Goal: Transaction & Acquisition: Subscribe to service/newsletter

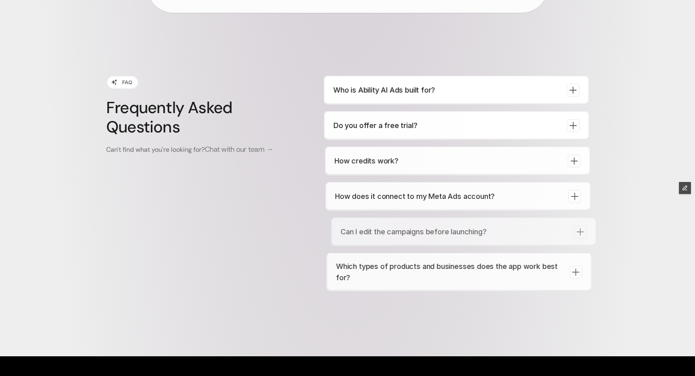
scroll to position [3010, 0]
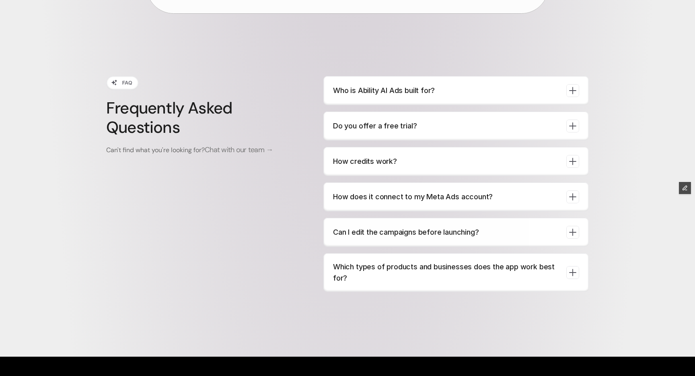
click at [567, 120] on icon at bounding box center [572, 125] width 11 height 11
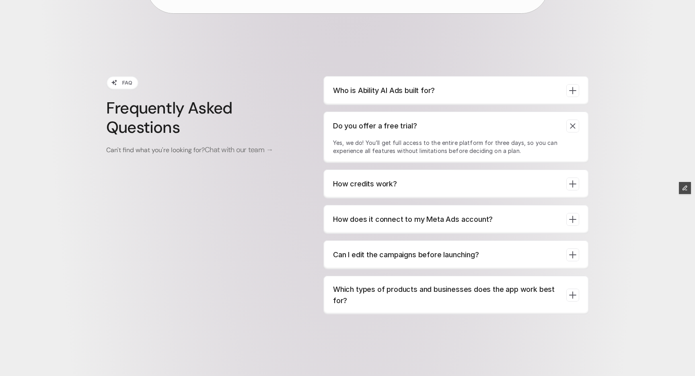
click at [572, 178] on icon at bounding box center [572, 183] width 11 height 11
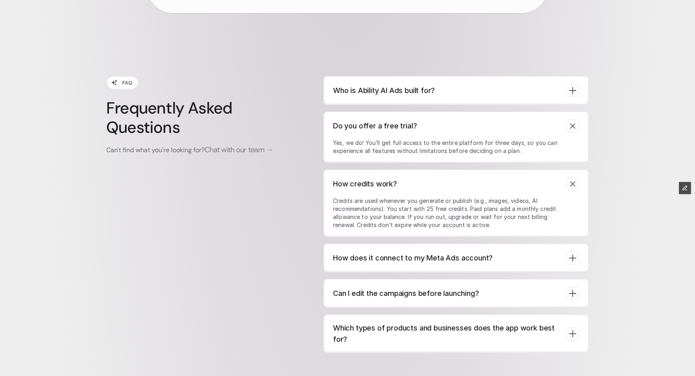
click at [574, 85] on icon at bounding box center [572, 90] width 11 height 11
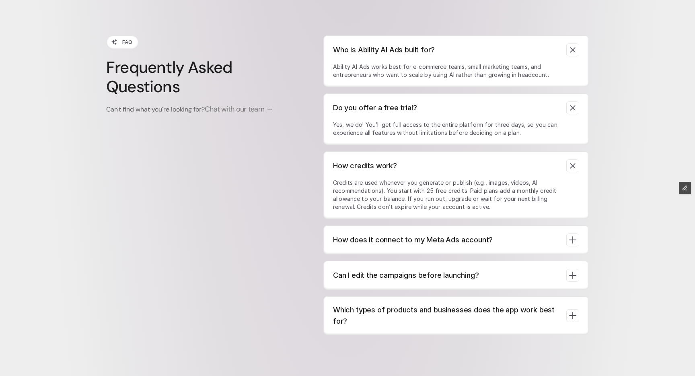
scroll to position [3052, 0]
